Goal: Find specific page/section: Find specific page/section

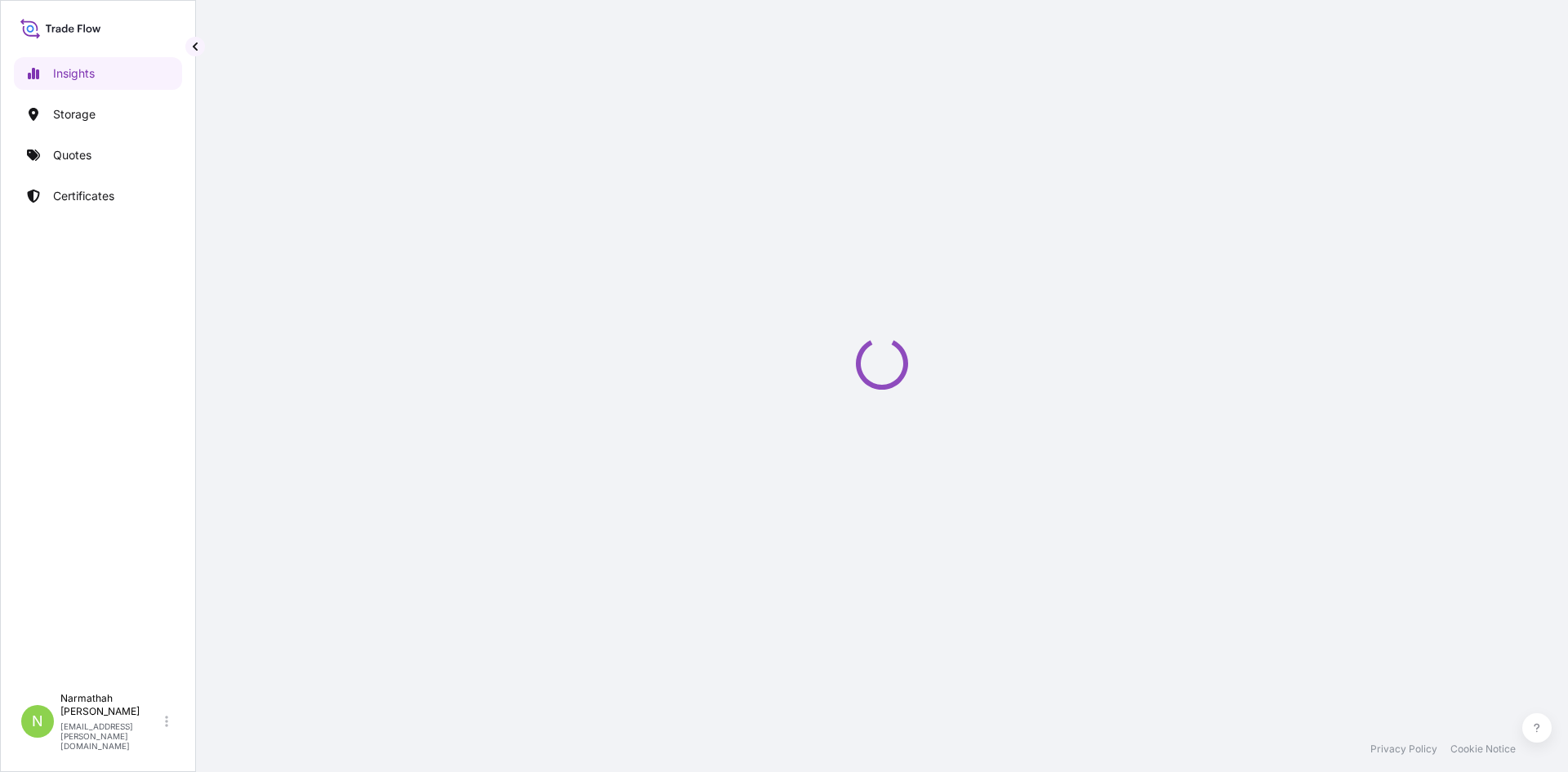
select select "2025"
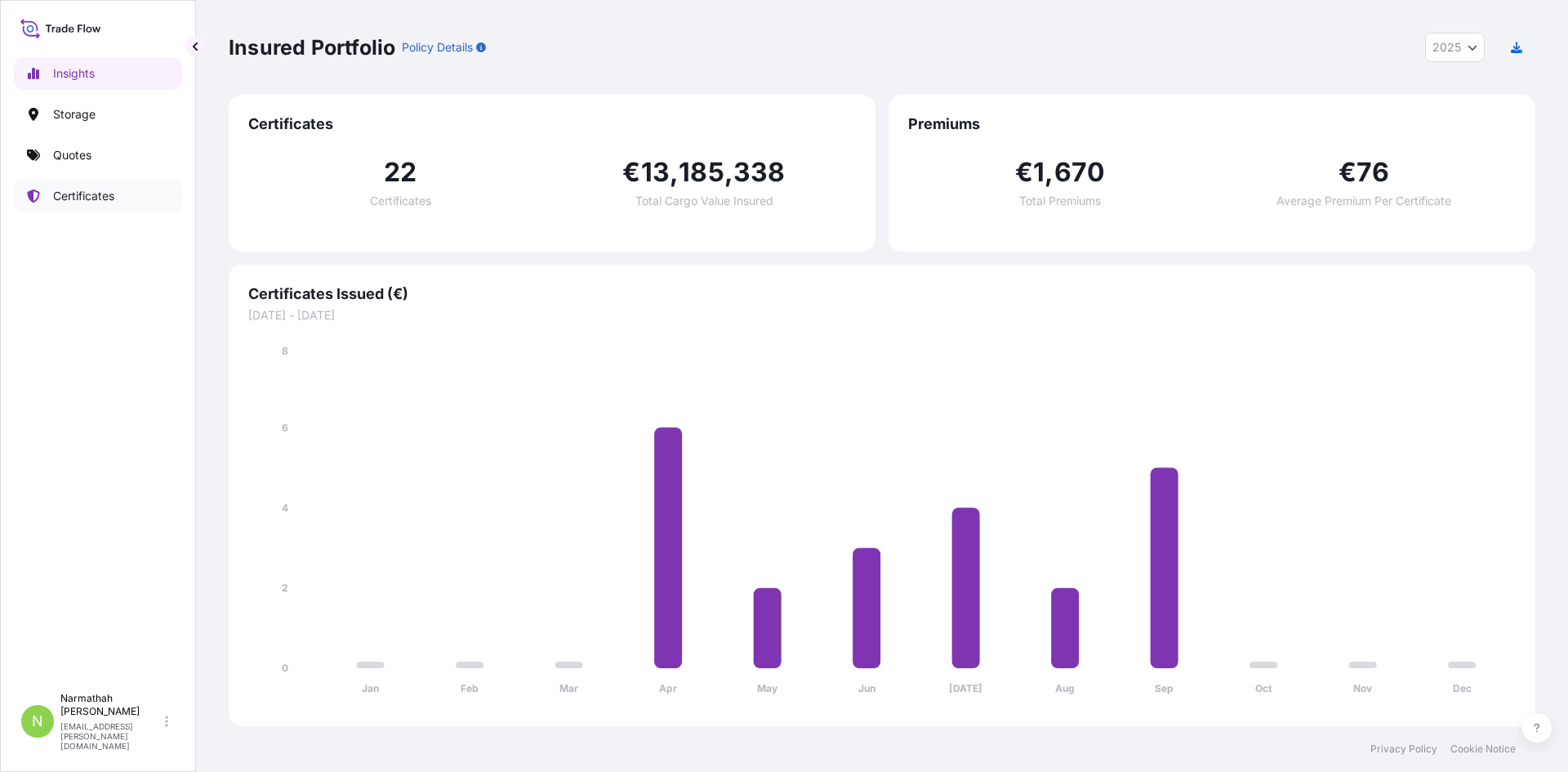
click at [91, 201] on p "Certificates" at bounding box center [84, 196] width 61 height 17
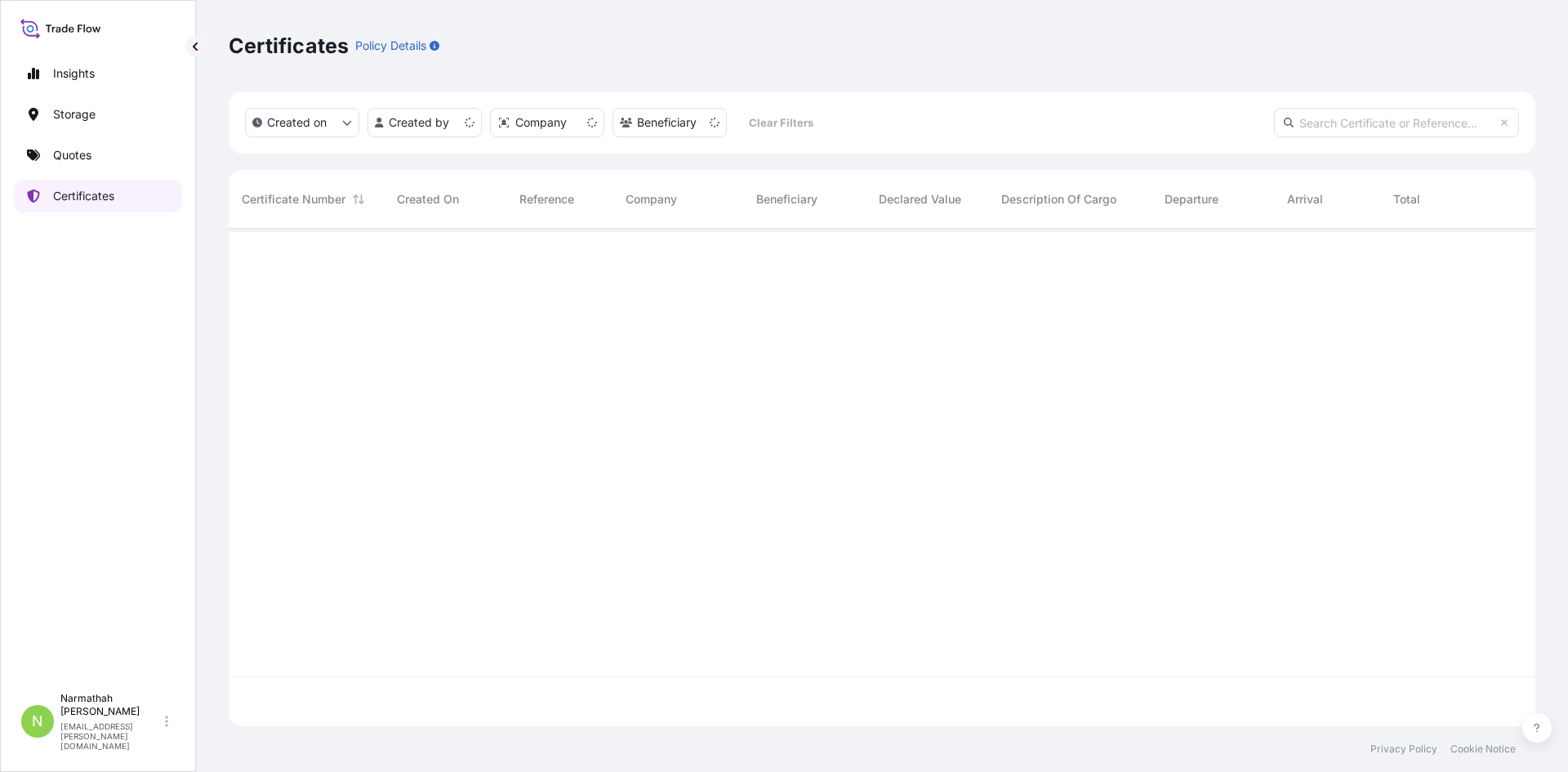
scroll to position [495, 1295]
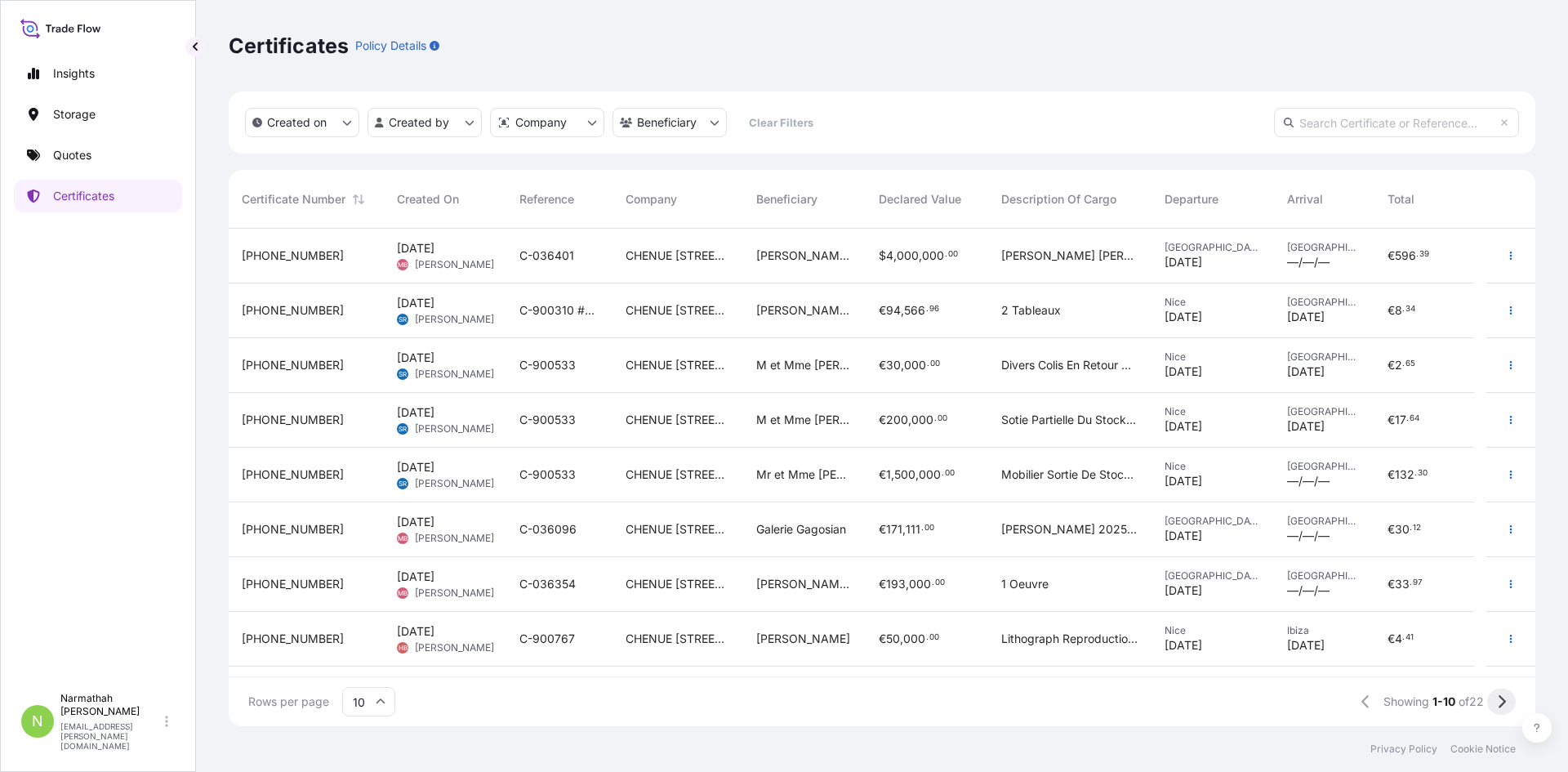
click at [1506, 705] on button at bounding box center [1502, 702] width 29 height 27
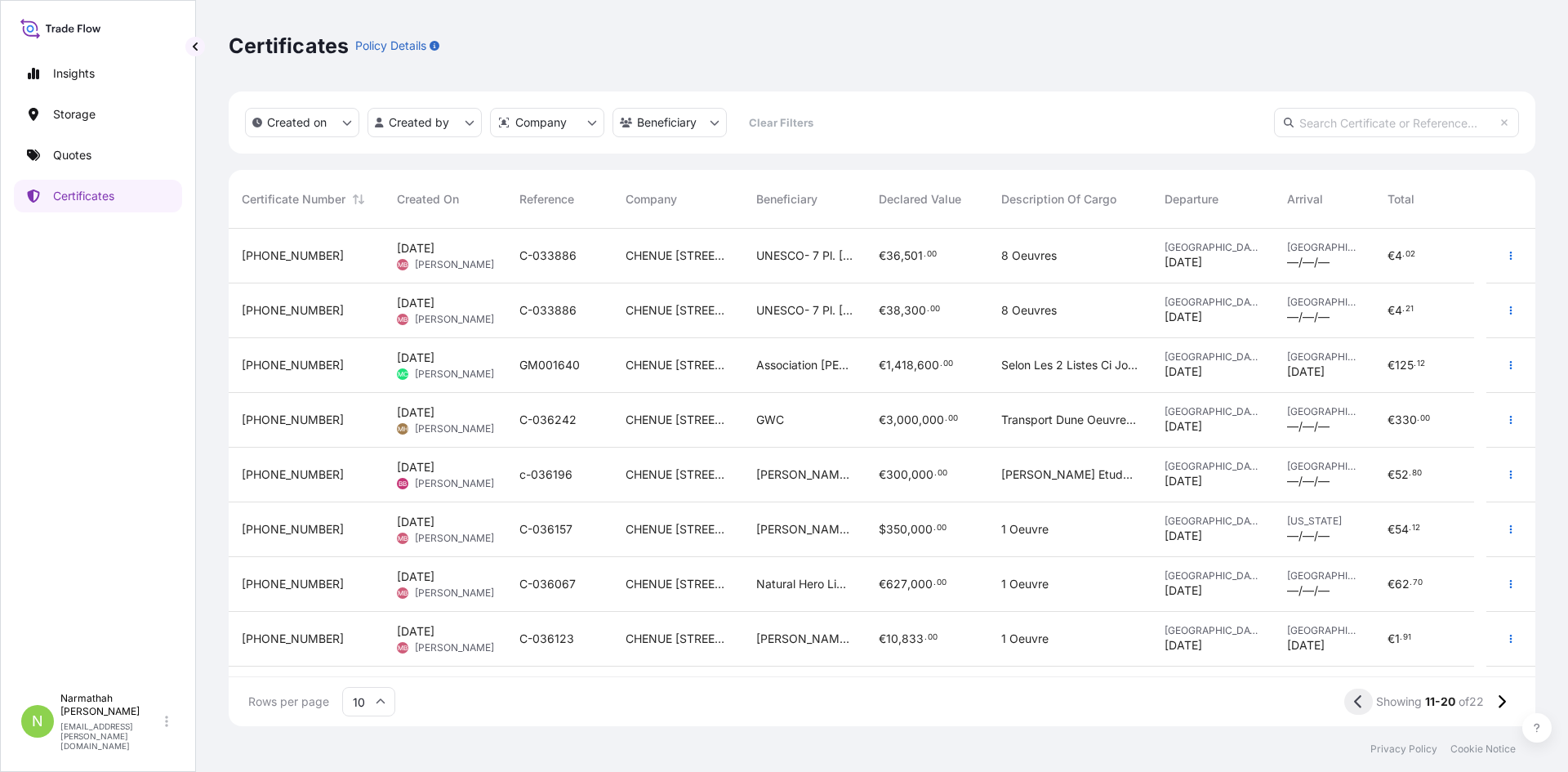
click at [1364, 708] on button at bounding box center [1358, 702] width 29 height 27
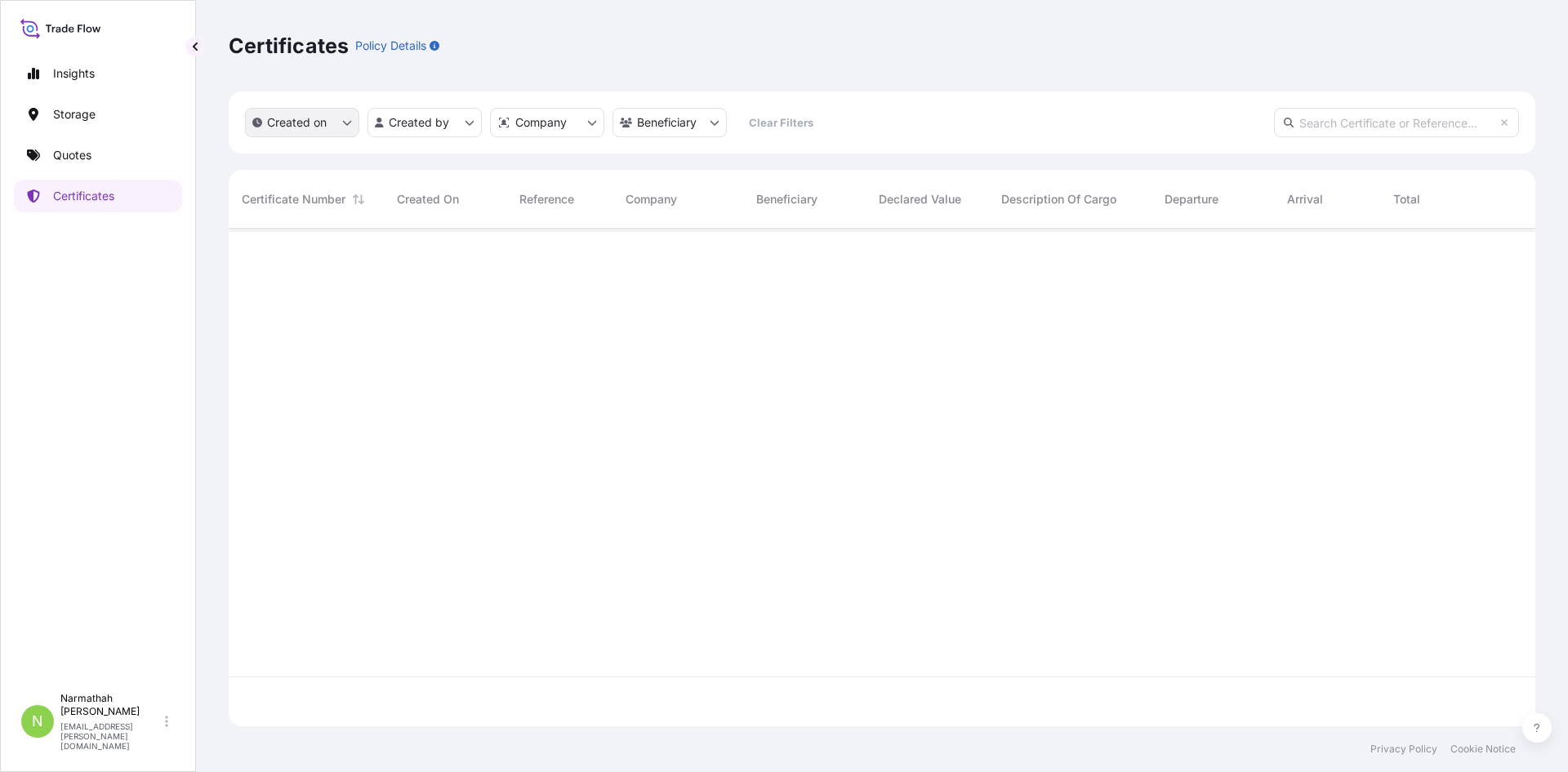
click at [306, 114] on p "Created on" at bounding box center [297, 123] width 60 height 17
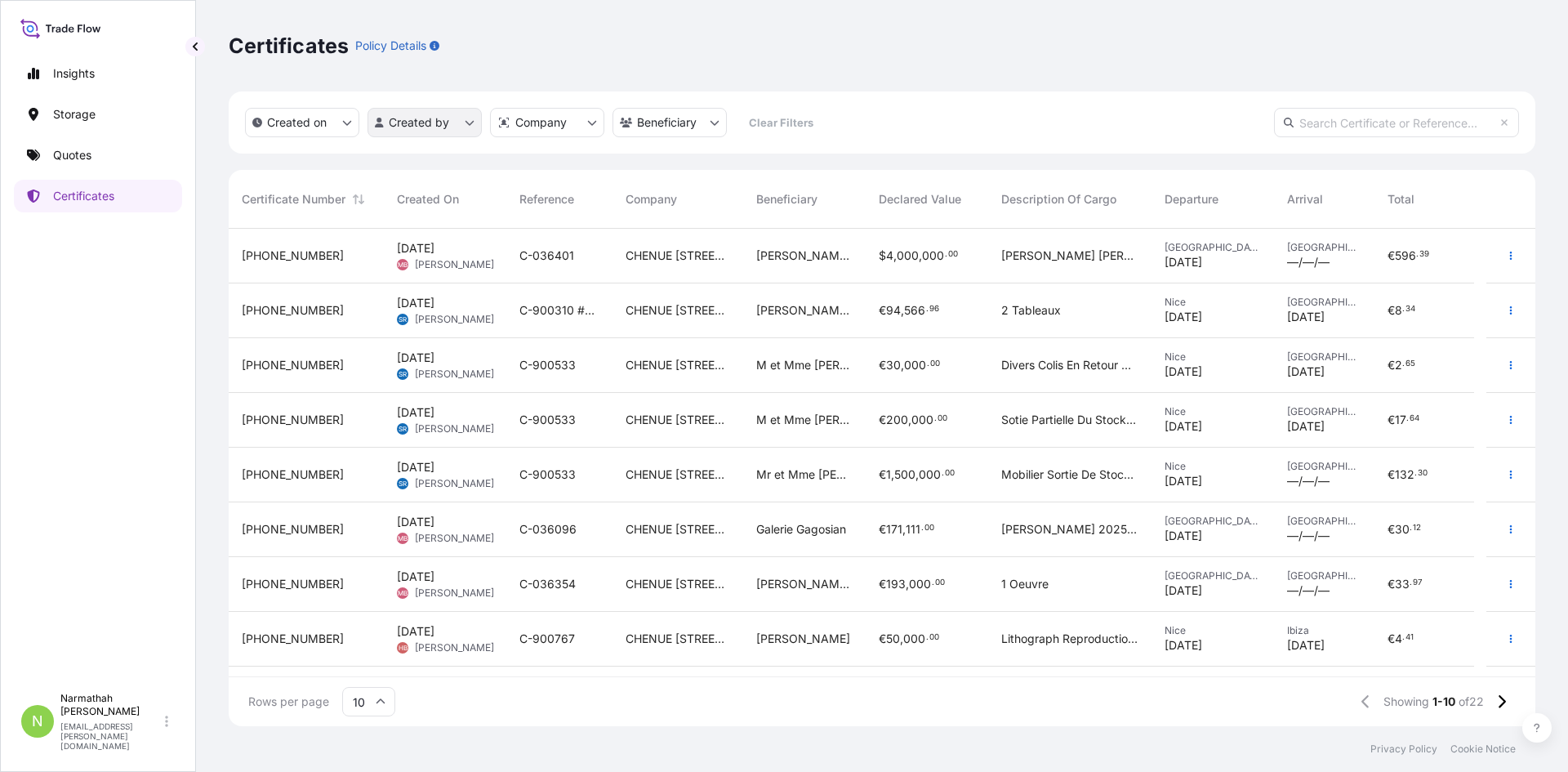
click at [388, 118] on html "Insights Storage Quotes Certificates N Narmathah [PERSON_NAME] [EMAIL_ADDRESS][…" at bounding box center [784, 386] width 1568 height 772
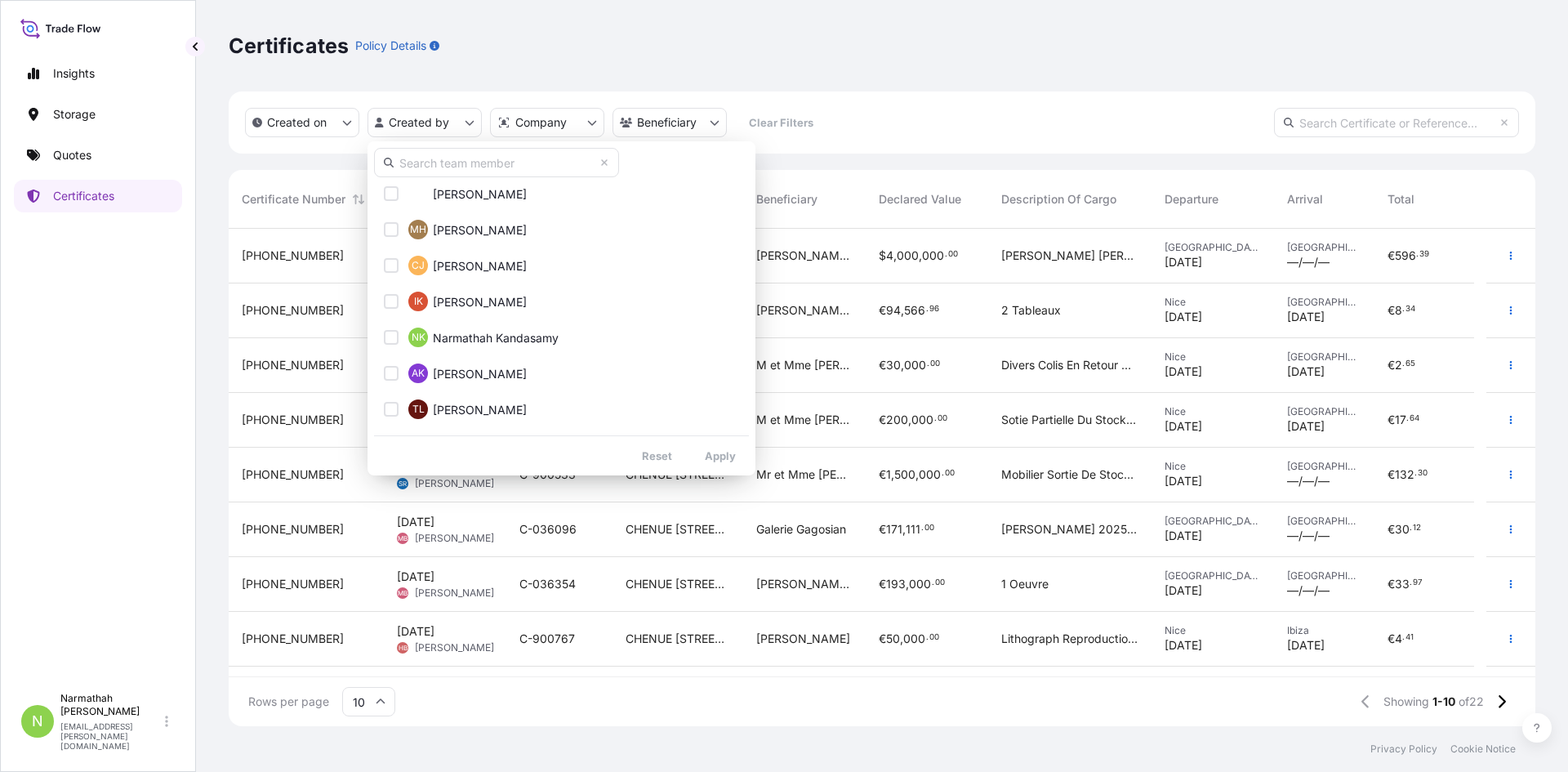
scroll to position [736, 0]
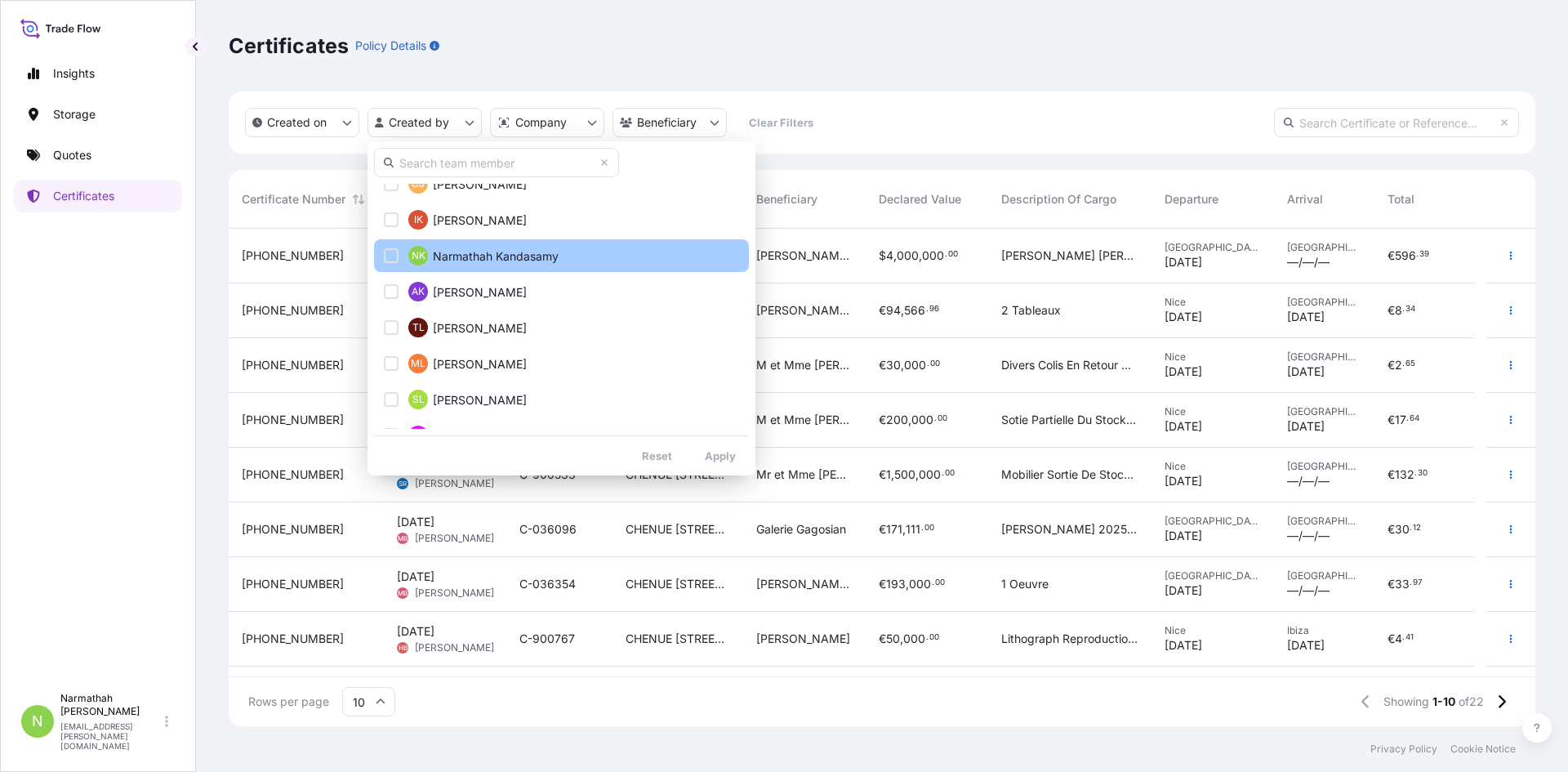
click at [474, 268] on button "NK Narmathah [PERSON_NAME]" at bounding box center [562, 255] width 375 height 32
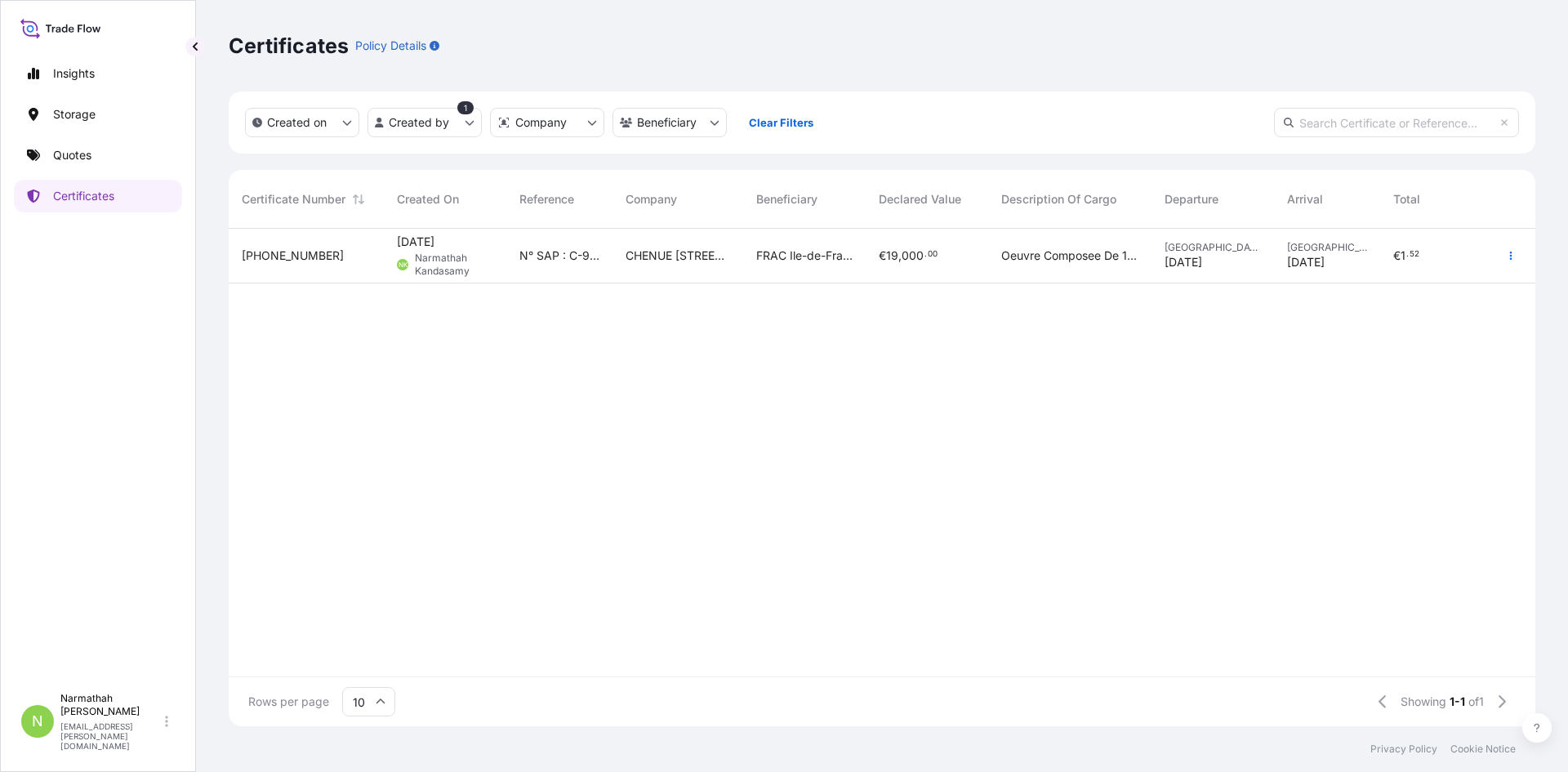
click at [733, 247] on div "CHENUE [STREET_ADDRESS]" at bounding box center [678, 256] width 131 height 55
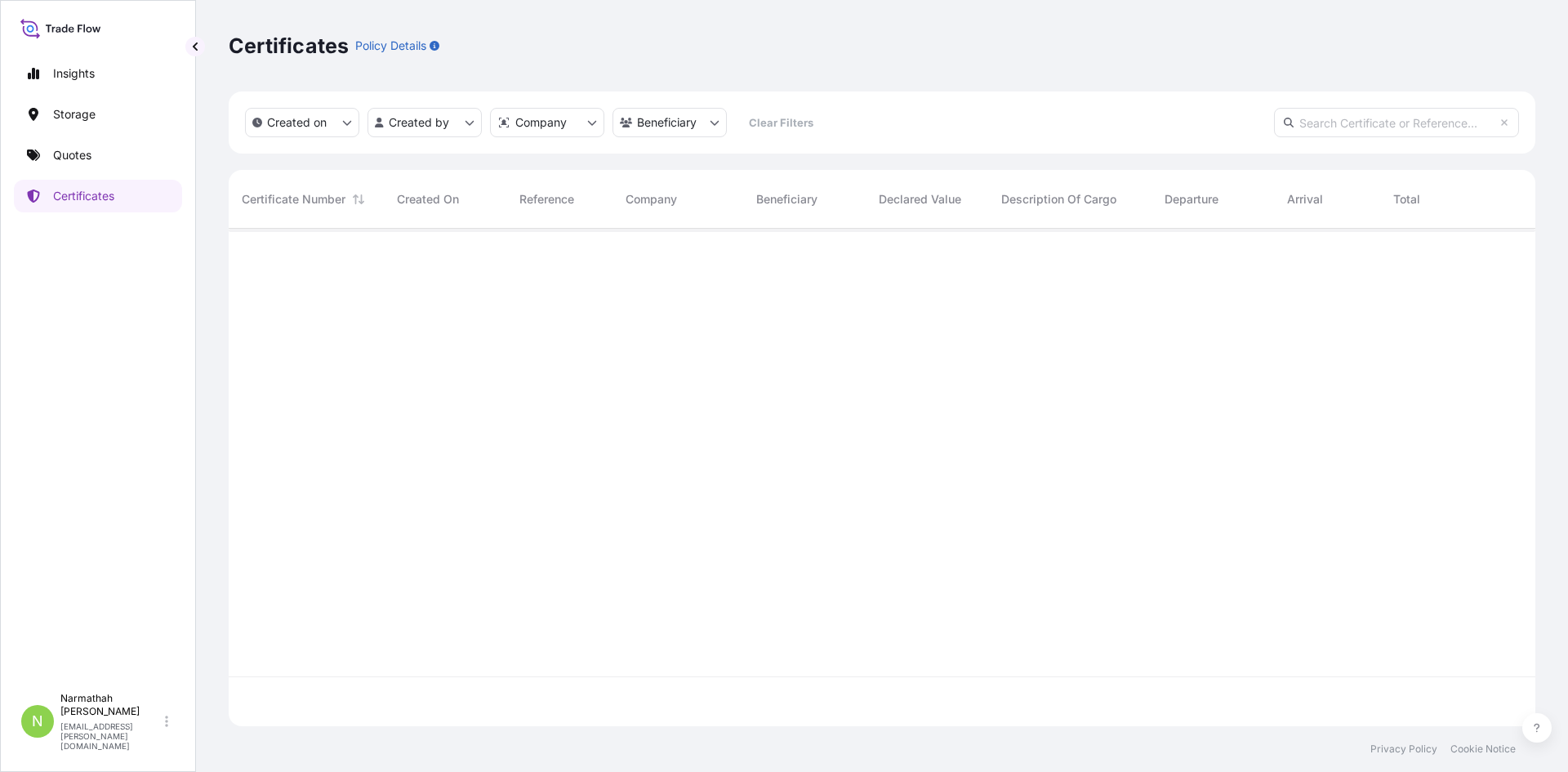
scroll to position [495, 1295]
click at [566, 124] on html "Insights Storage Quotes Certificates N Narmathah [PERSON_NAME] [EMAIL_ADDRESS][…" at bounding box center [784, 386] width 1568 height 772
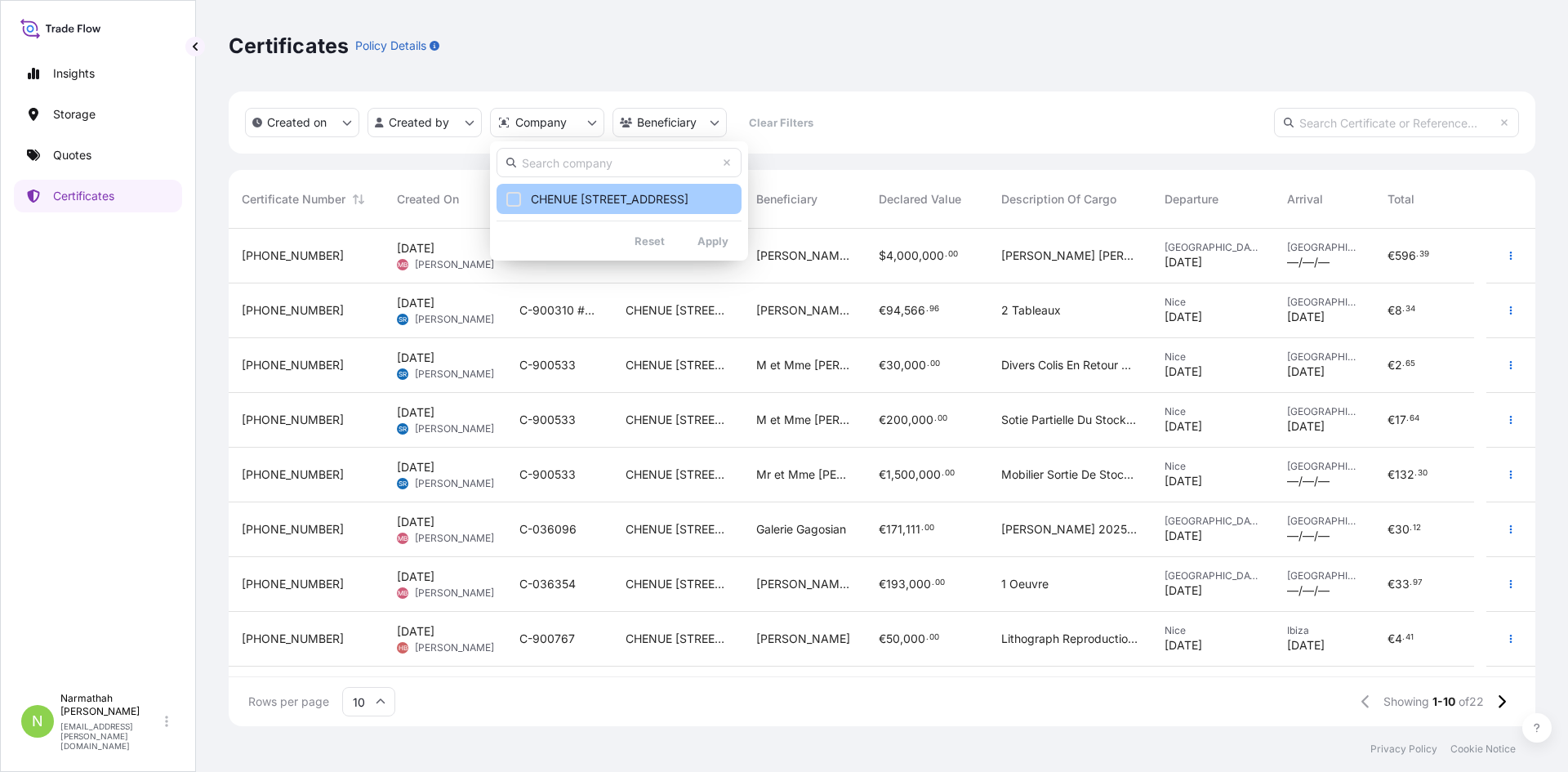
click at [612, 202] on span "CHENUE [STREET_ADDRESS]" at bounding box center [610, 200] width 157 height 17
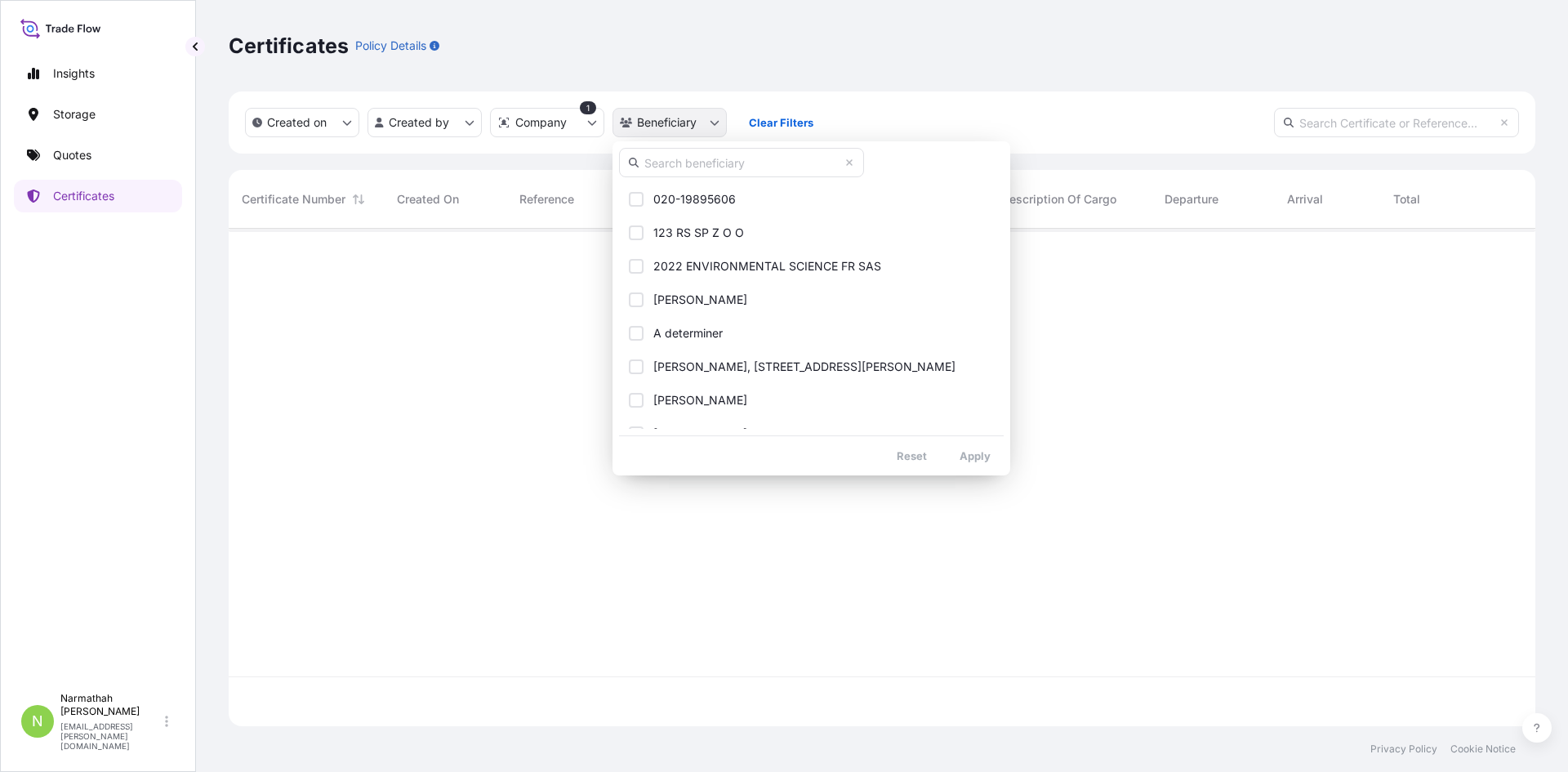
click at [670, 119] on html "Insights Storage Quotes Certificates N Narmathah [PERSON_NAME] [EMAIL_ADDRESS][…" at bounding box center [784, 386] width 1568 height 772
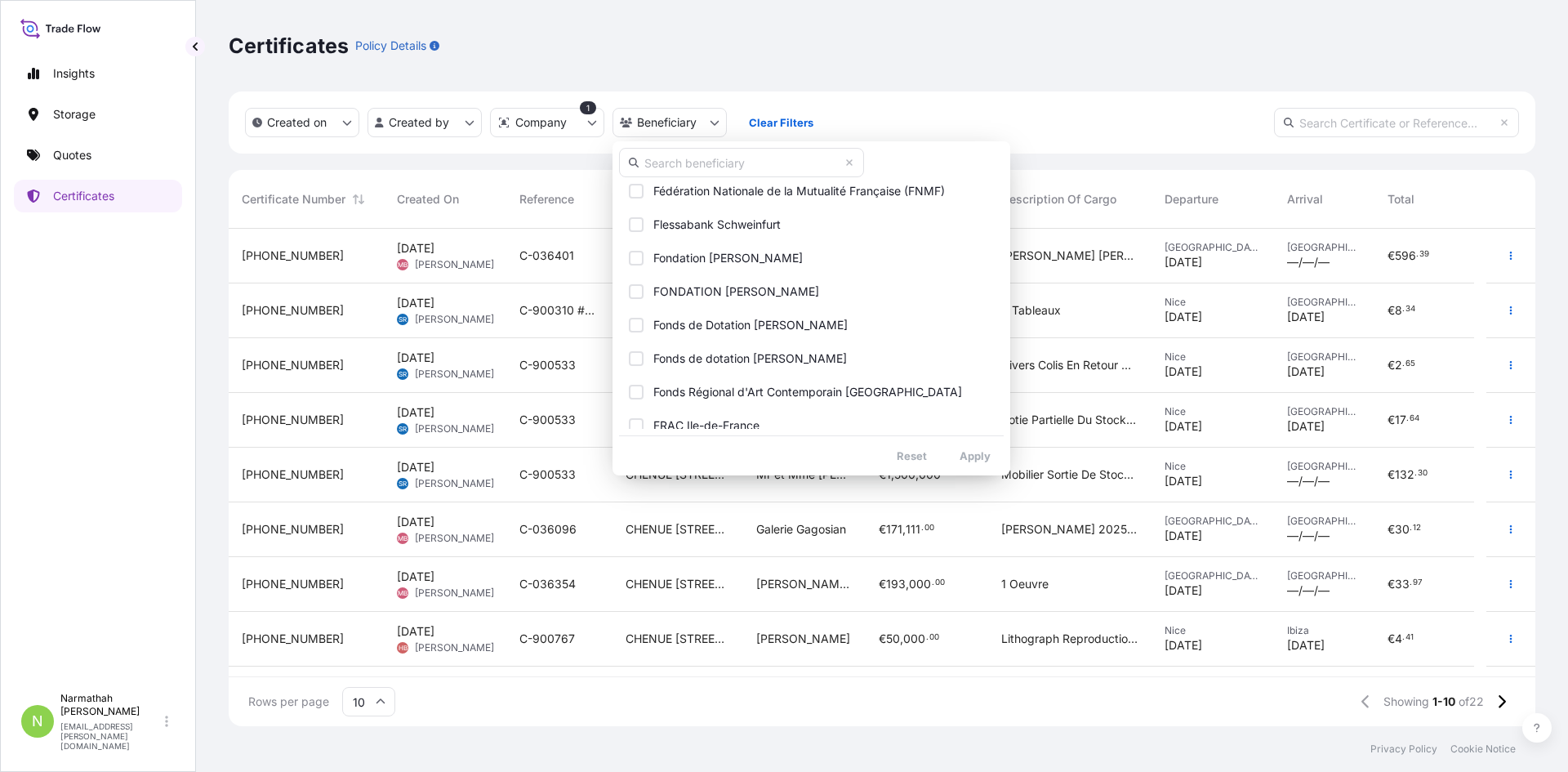
scroll to position [2287, 0]
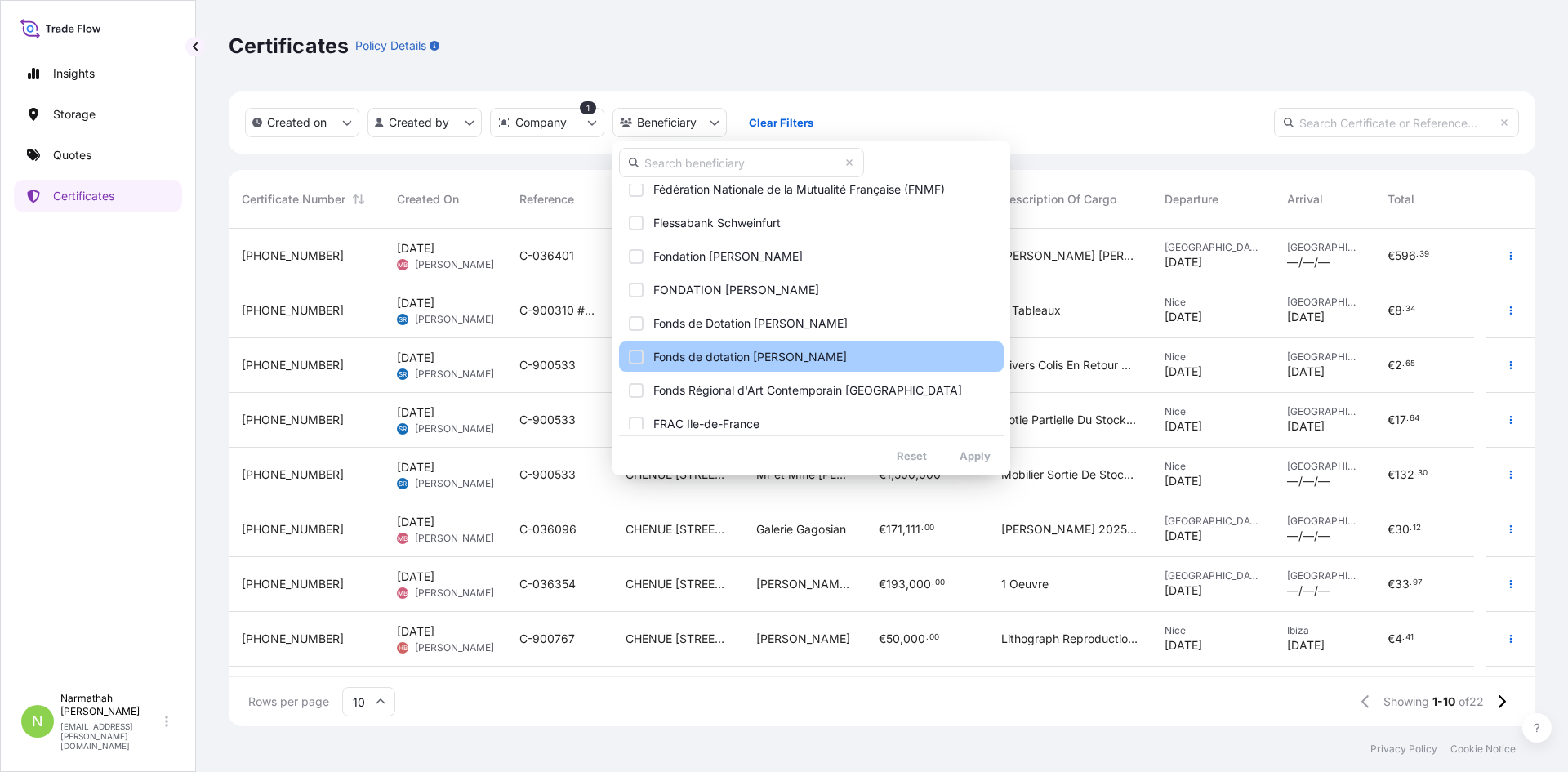
click at [843, 355] on button "Fonds de dotation [PERSON_NAME]" at bounding box center [811, 356] width 384 height 30
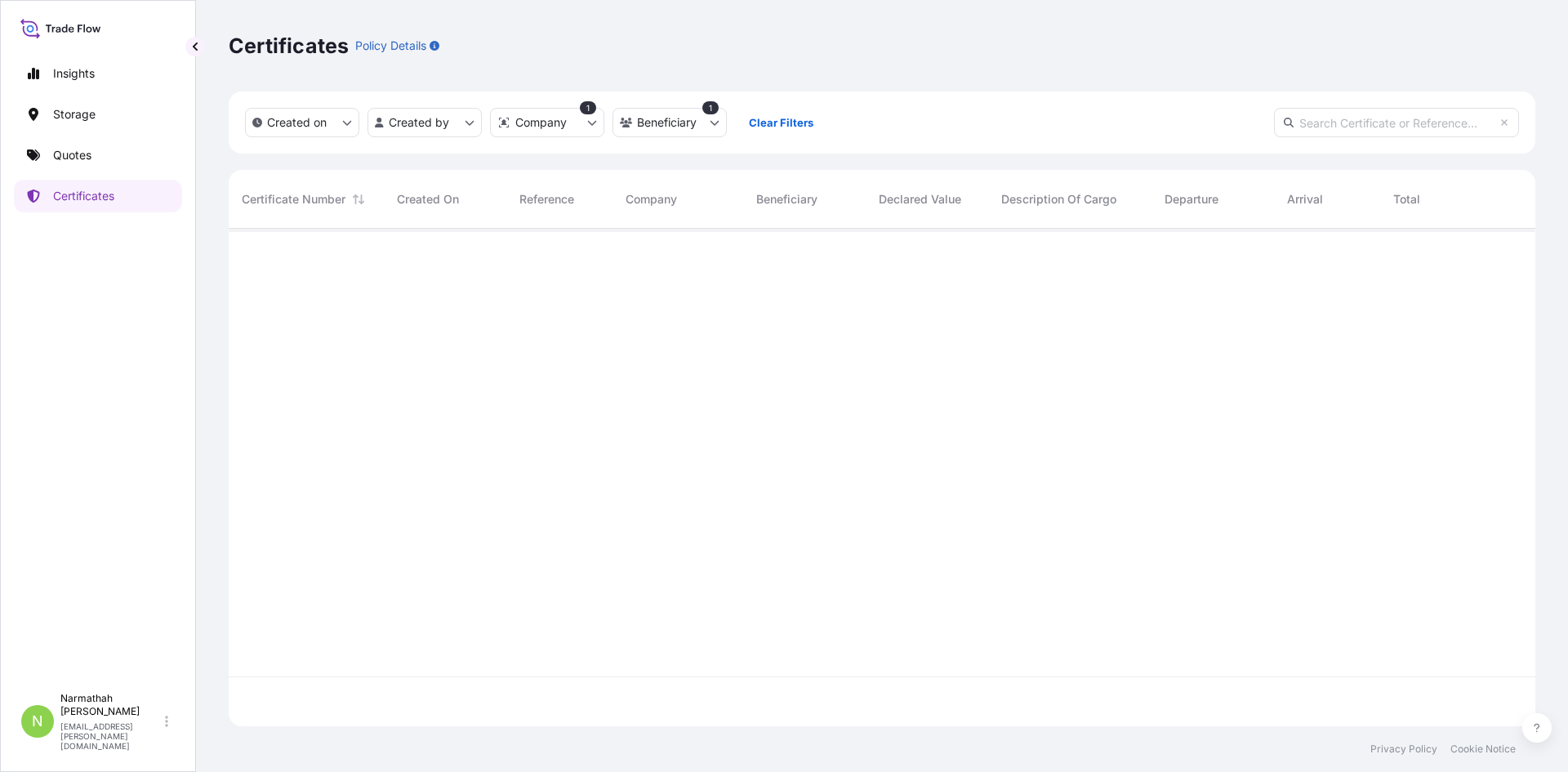
scroll to position [544, 1295]
click at [1431, 125] on input "text" at bounding box center [1397, 123] width 245 height 30
click at [308, 191] on span "Certificate Number" at bounding box center [293, 200] width 104 height 17
click at [408, 200] on span "Created On" at bounding box center [427, 200] width 62 height 17
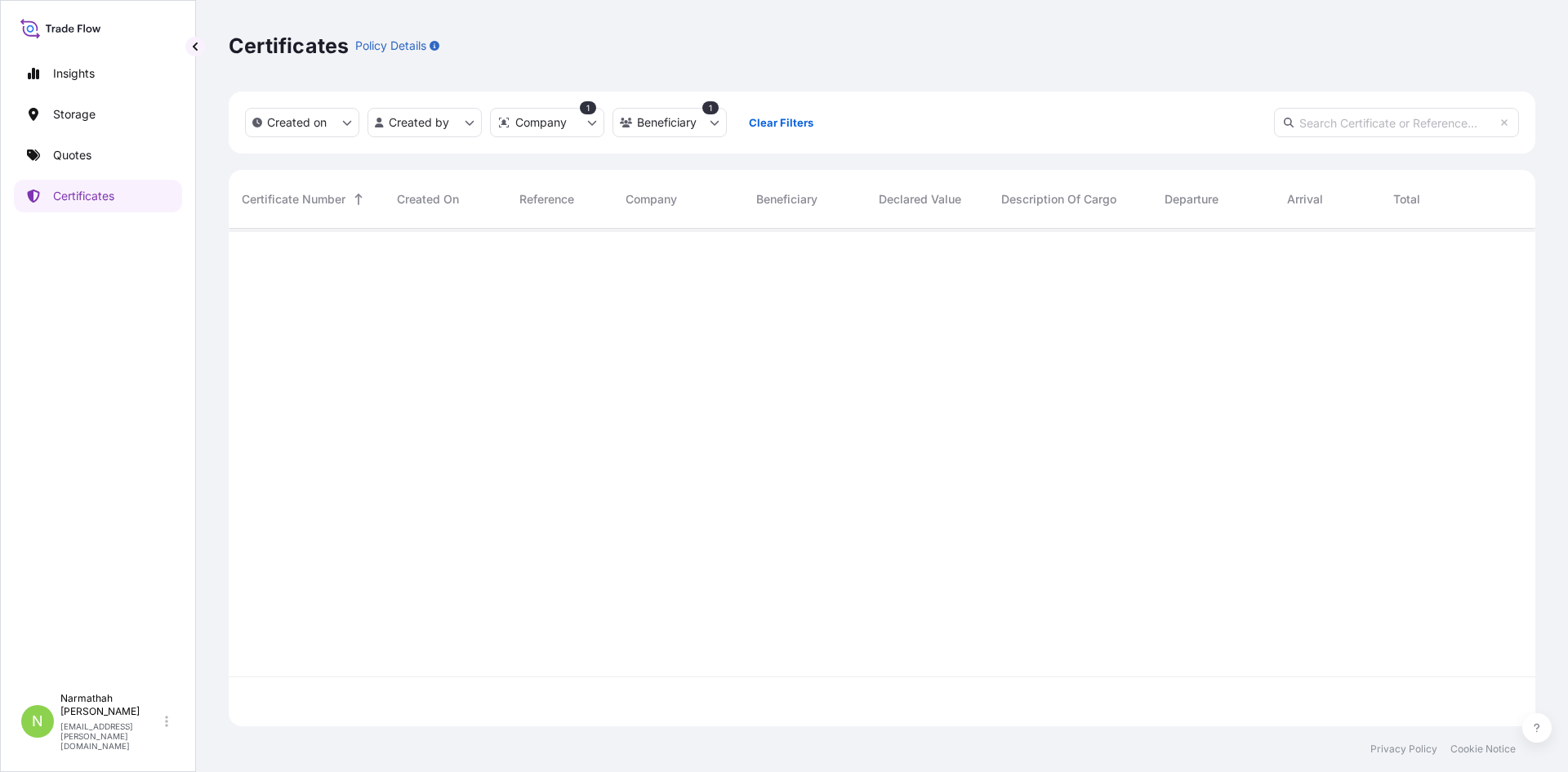
click at [527, 208] on div "Reference" at bounding box center [559, 199] width 80 height 46
click at [571, 200] on span "Reference" at bounding box center [547, 200] width 55 height 17
click at [393, 192] on div "Created On" at bounding box center [445, 199] width 123 height 59
click at [331, 192] on span "Certificate Number" at bounding box center [293, 200] width 104 height 17
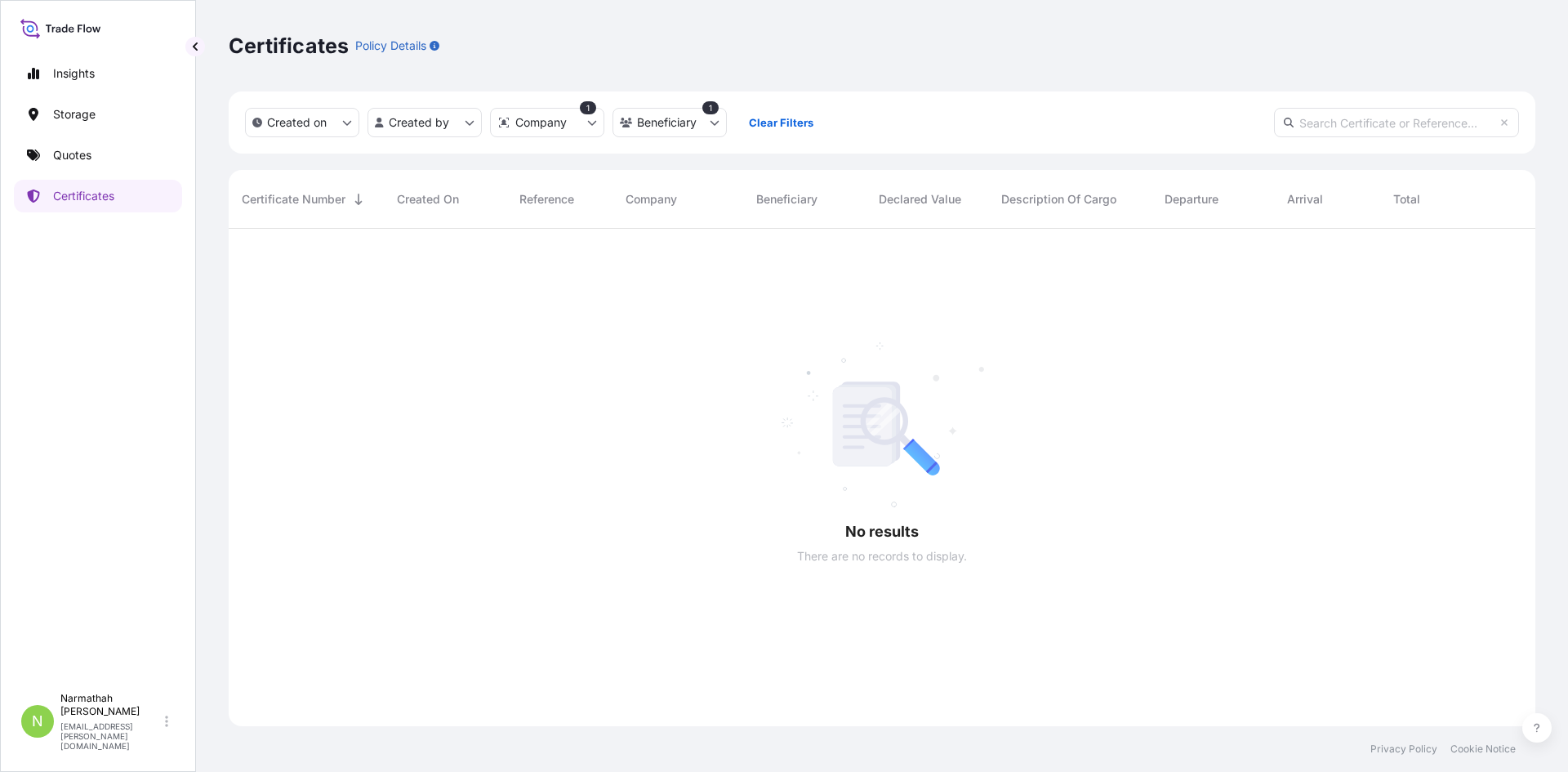
scroll to position [544, 1295]
click at [91, 158] on p "Quotes" at bounding box center [72, 156] width 38 height 17
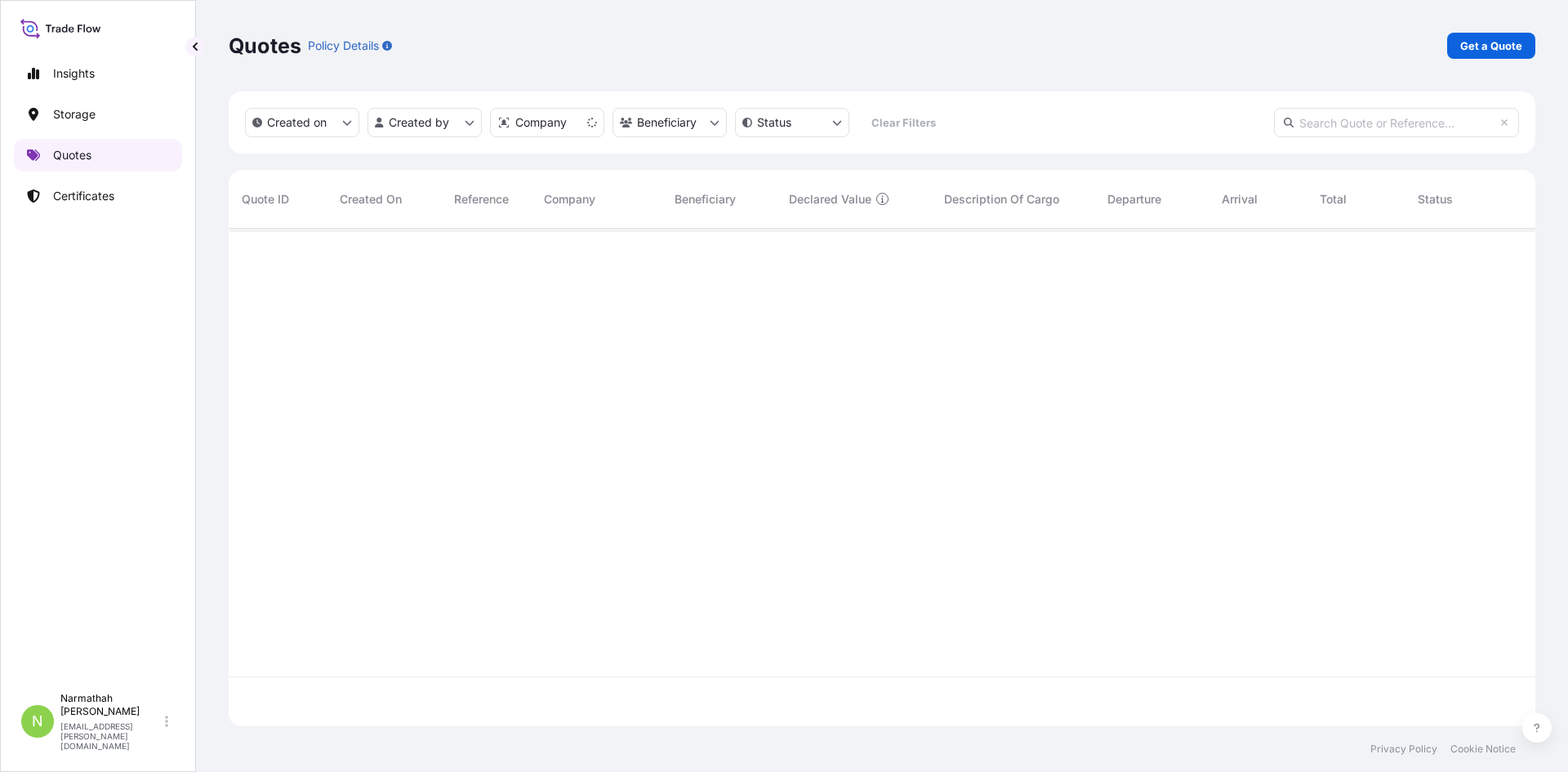
scroll to position [495, 1295]
click at [114, 193] on p "Certificates" at bounding box center [84, 196] width 61 height 17
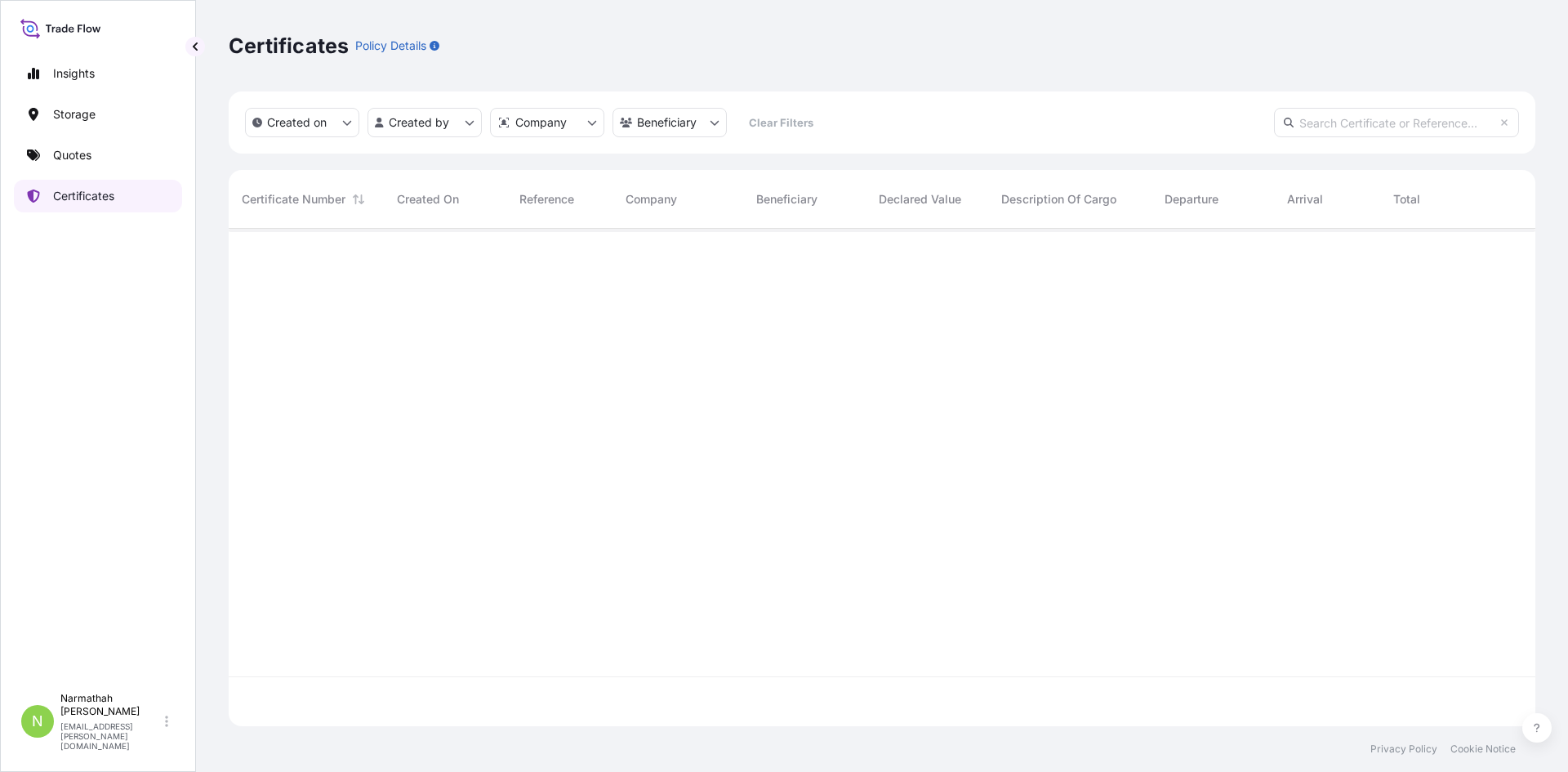
scroll to position [495, 1295]
click at [82, 75] on p "Insights" at bounding box center [74, 74] width 41 height 17
select select "2025"
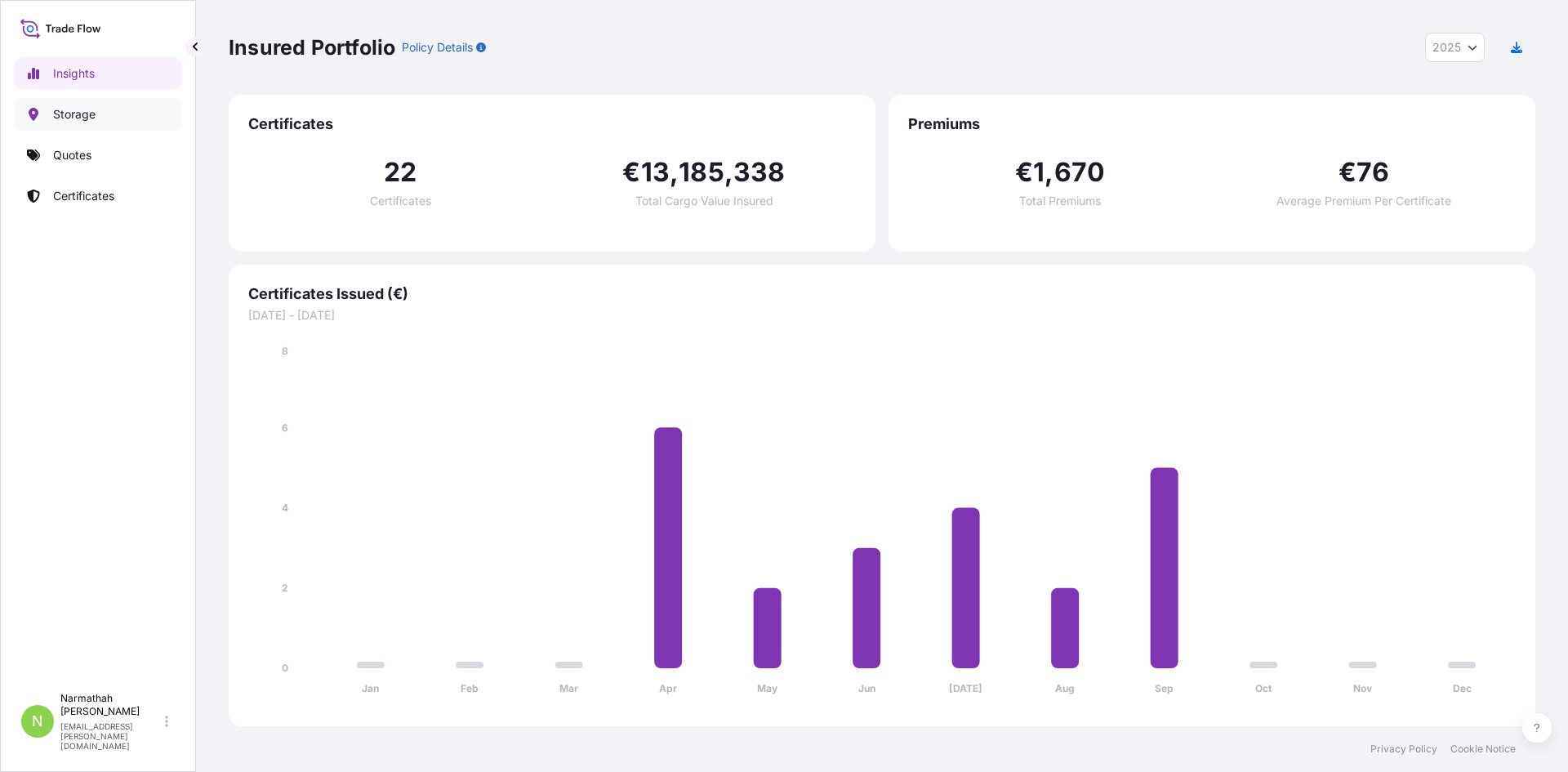
click at [90, 123] on link "Storage" at bounding box center [98, 113] width 168 height 32
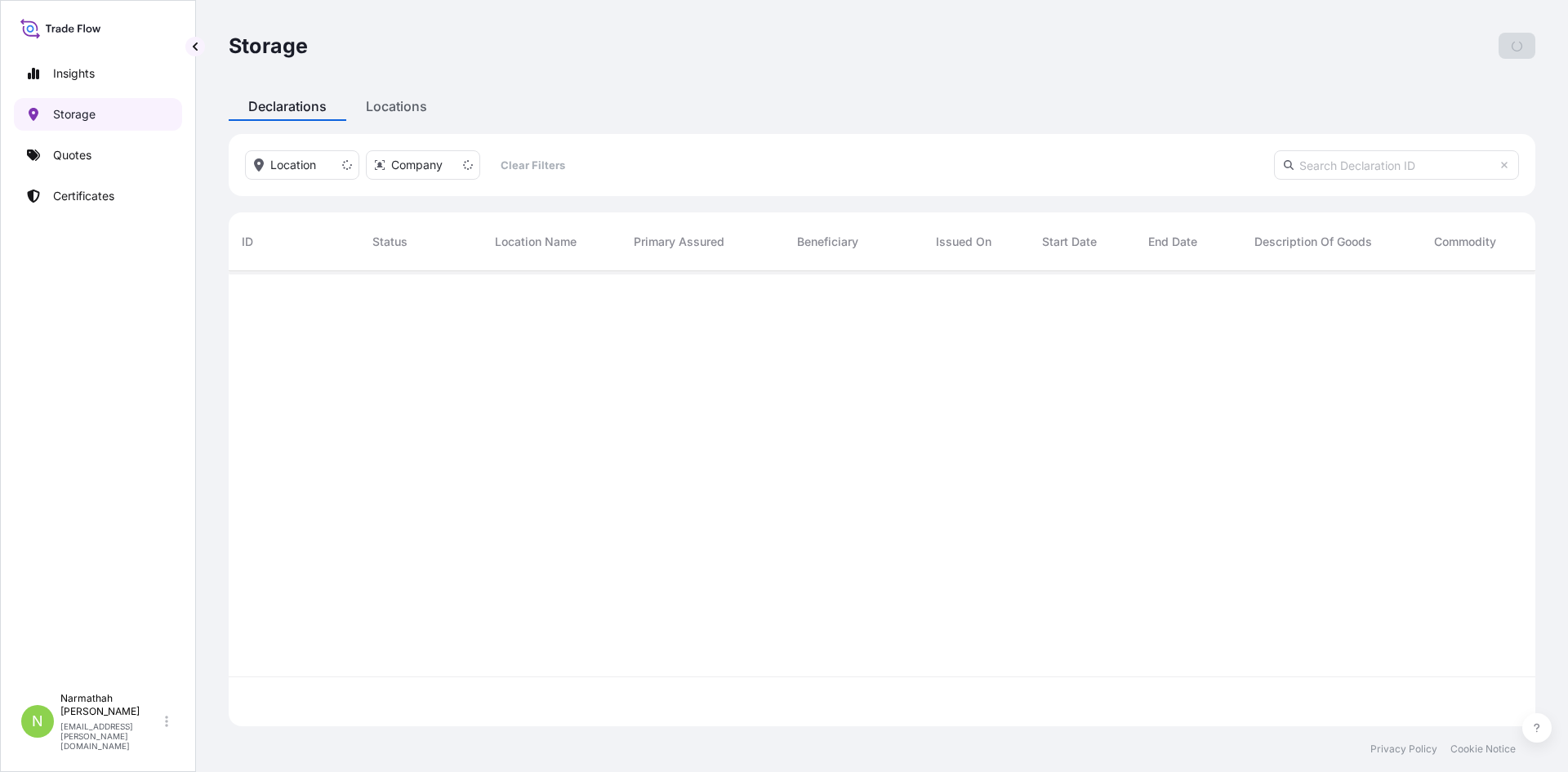
scroll to position [451, 1295]
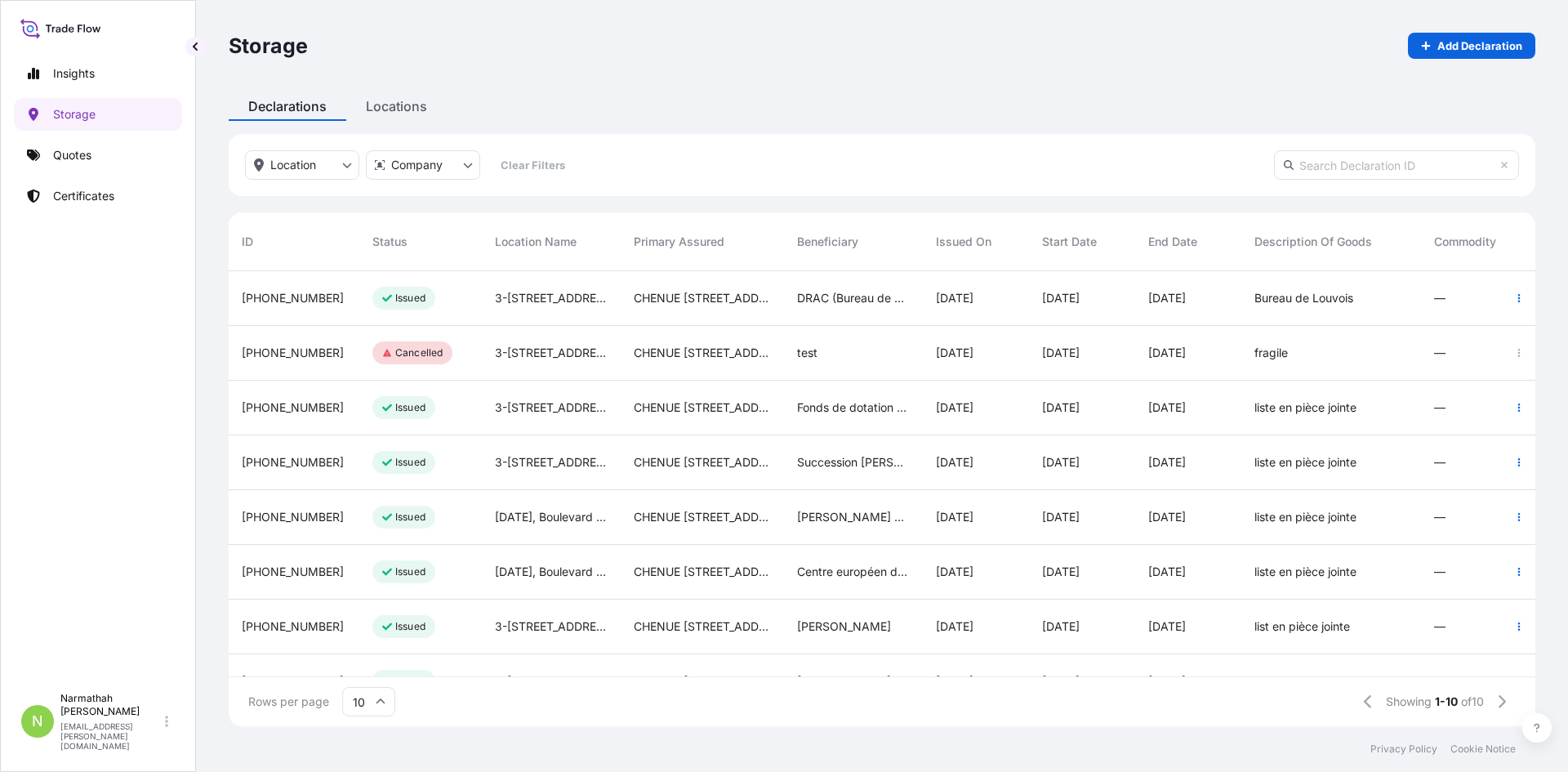
click at [912, 418] on div "Fonds de dotation [PERSON_NAME]" at bounding box center [854, 408] width 139 height 55
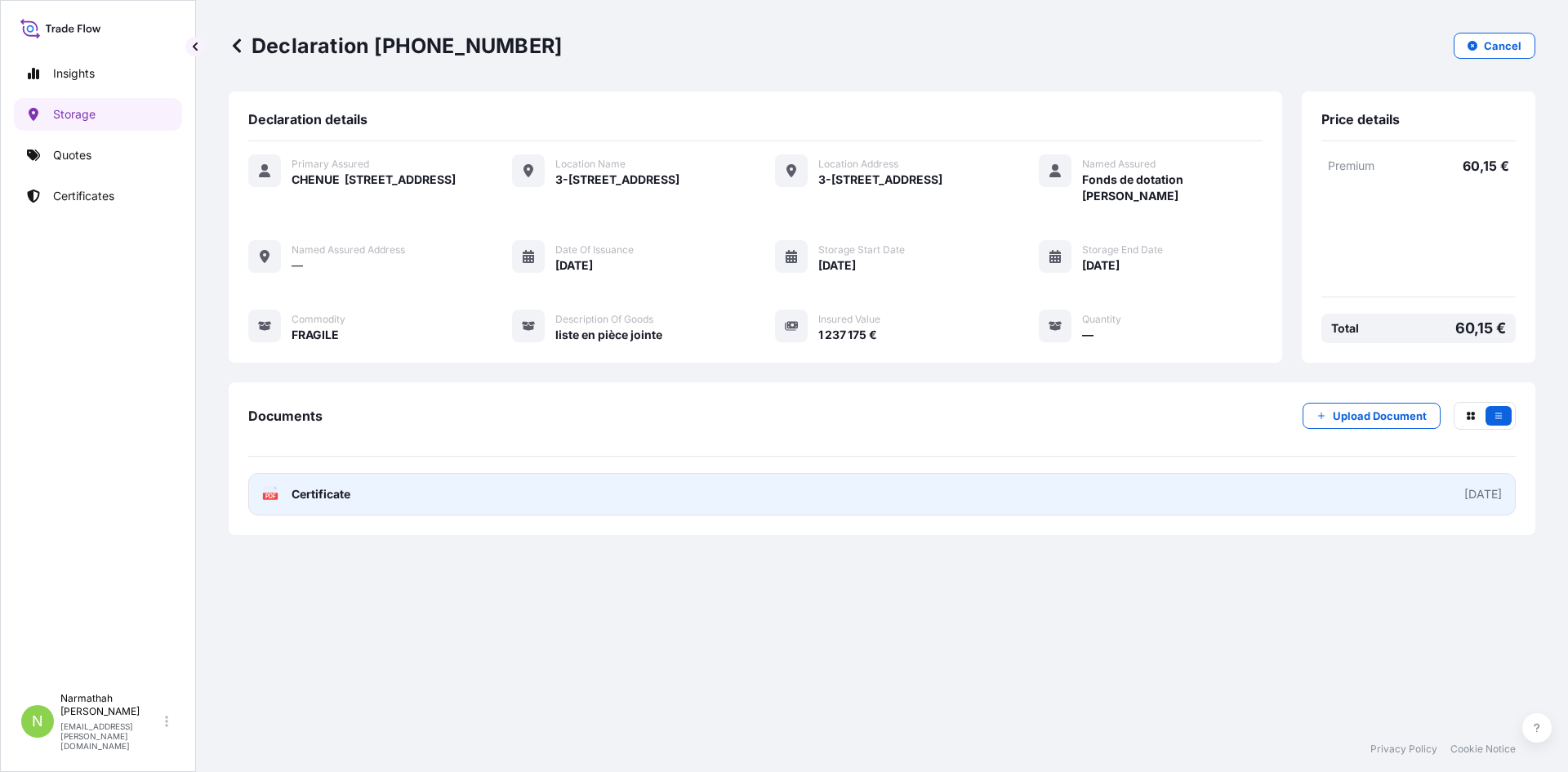
click at [350, 493] on span "Certificate" at bounding box center [321, 495] width 59 height 17
